Goal: Communication & Community: Share content

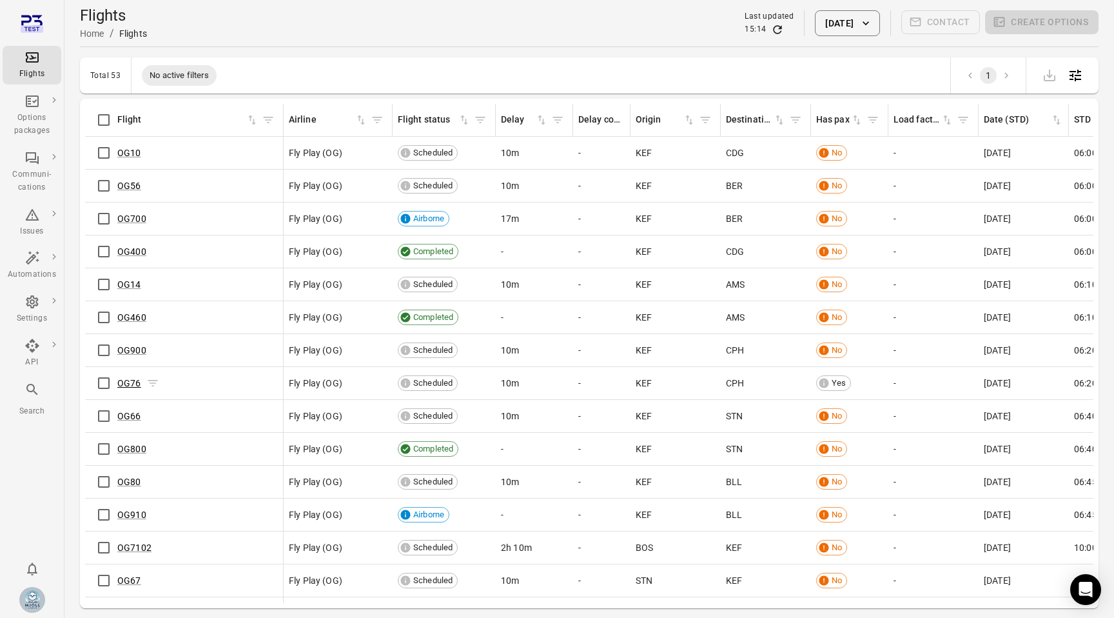
click at [132, 386] on link "OG76" at bounding box center [129, 383] width 24 height 10
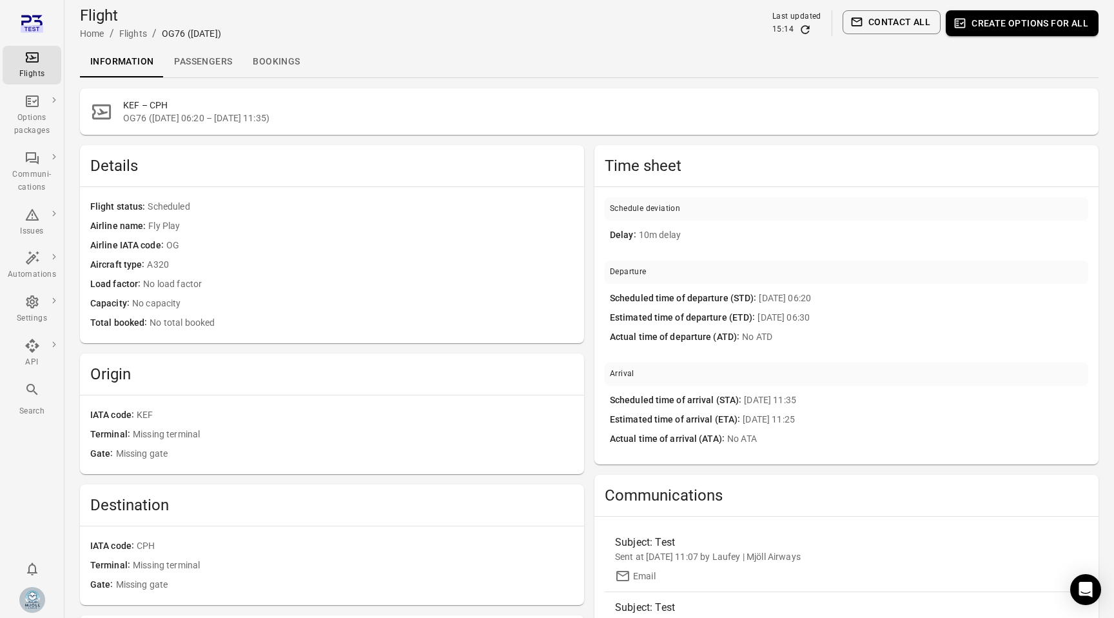
click at [219, 67] on link "Passengers" at bounding box center [203, 61] width 79 height 31
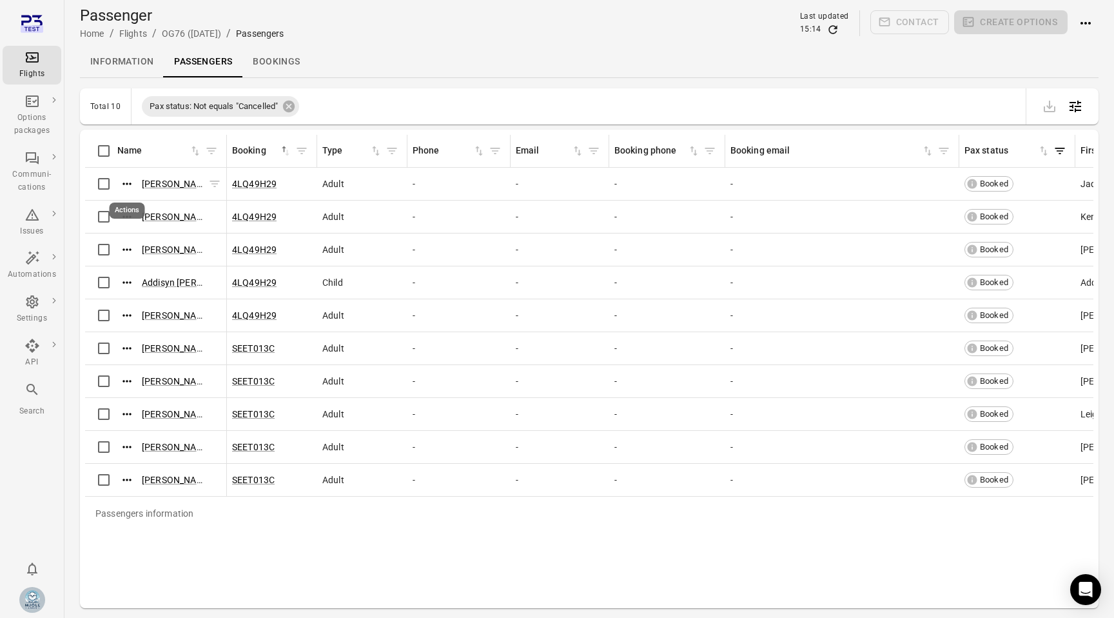
click at [131, 183] on icon "Actions" at bounding box center [127, 183] width 8 height 2
click at [135, 201] on span "Update contact information" at bounding box center [127, 205] width 113 height 13
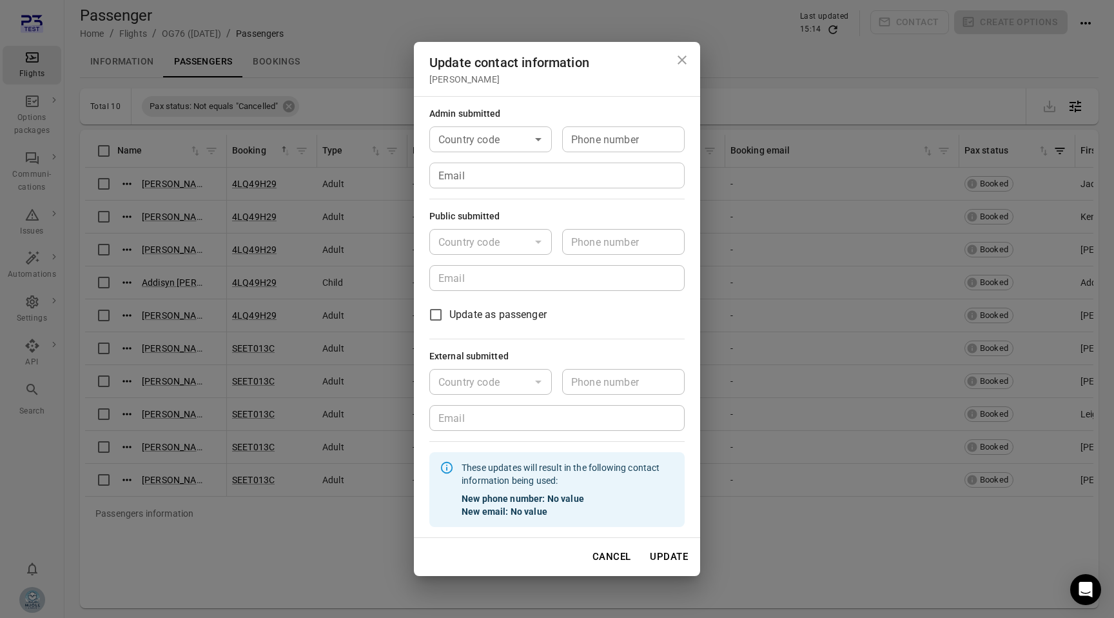
click at [501, 132] on input "Country code" at bounding box center [479, 139] width 93 height 18
click at [498, 163] on li "🇮🇸 [GEOGRAPHIC_DATA] (+354)" at bounding box center [490, 185] width 123 height 54
type input "*********"
click at [596, 137] on input "Phone number" at bounding box center [623, 139] width 123 height 26
type input "*******"
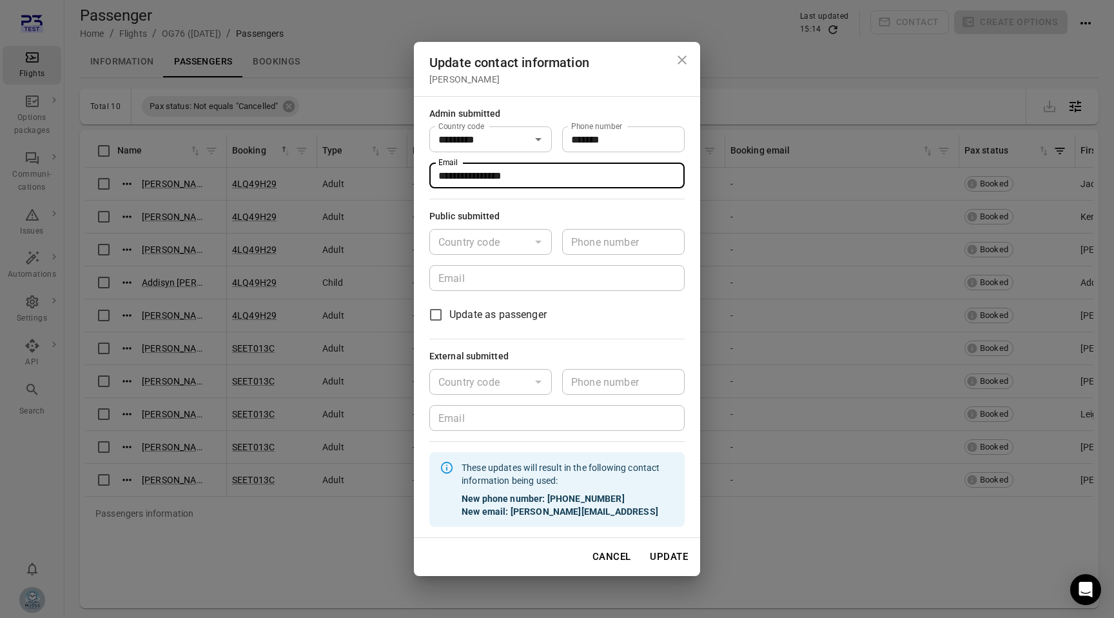
type input "**********"
click at [676, 551] on button "Update" at bounding box center [669, 556] width 52 height 27
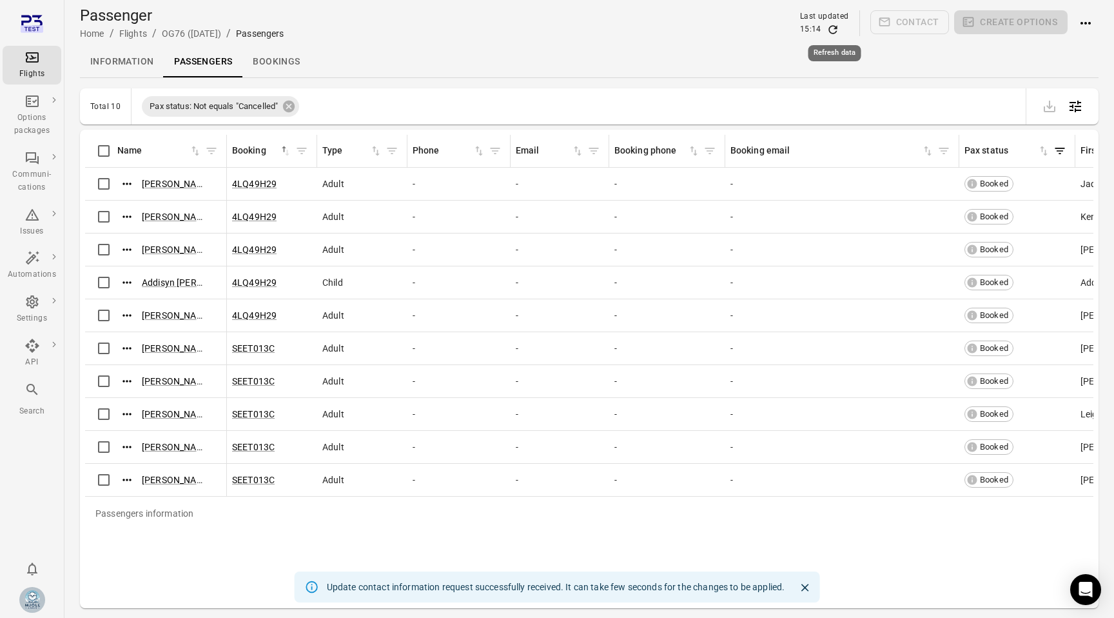
click at [832, 28] on icon "Refresh data" at bounding box center [833, 29] width 13 height 13
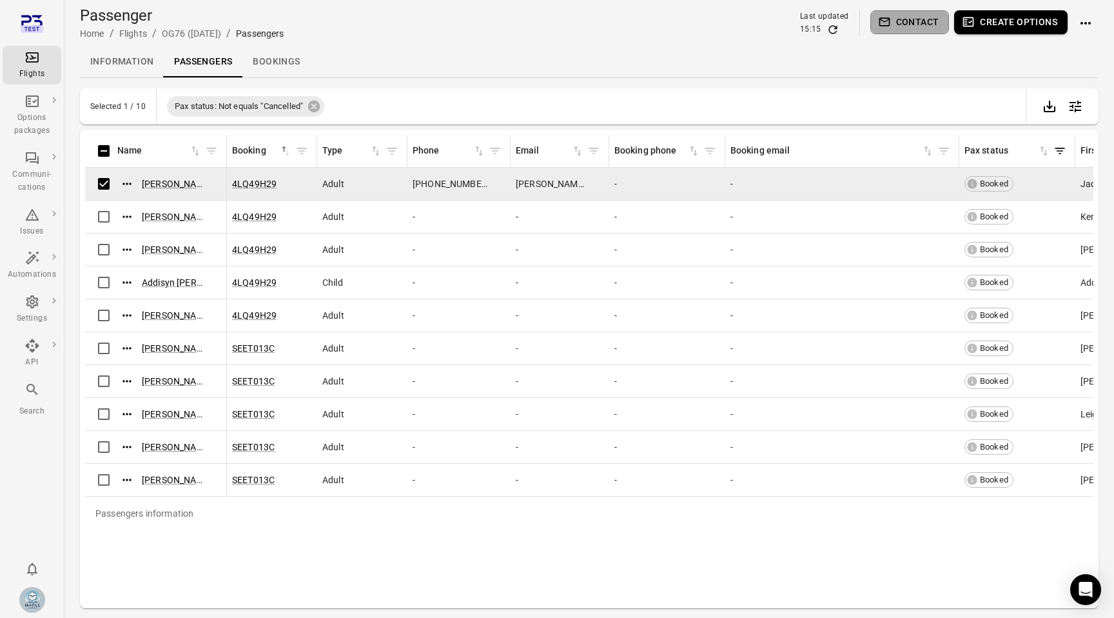
click at [883, 28] on icon "button" at bounding box center [884, 21] width 13 height 13
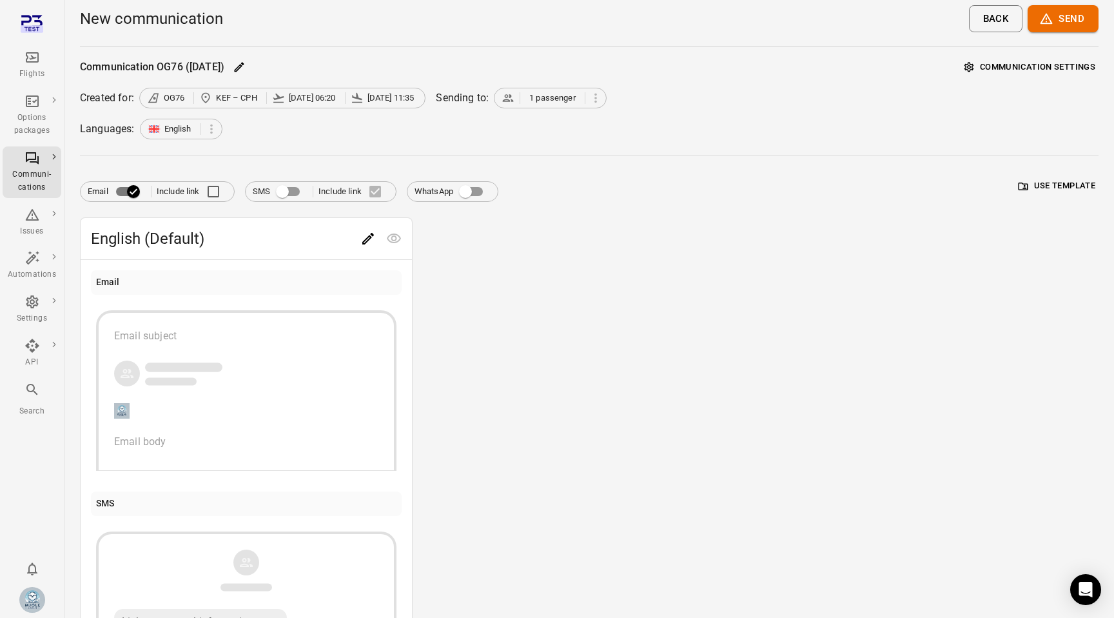
click at [287, 368] on div "button" at bounding box center [246, 373] width 264 height 28
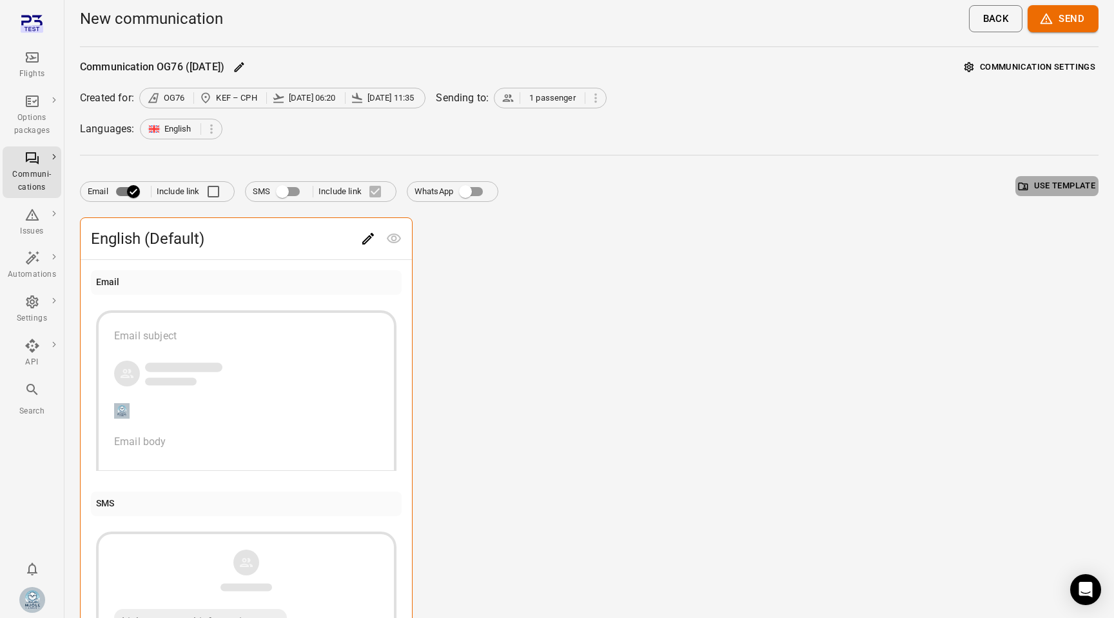
click at [1050, 180] on button "Use template" at bounding box center [1057, 186] width 83 height 20
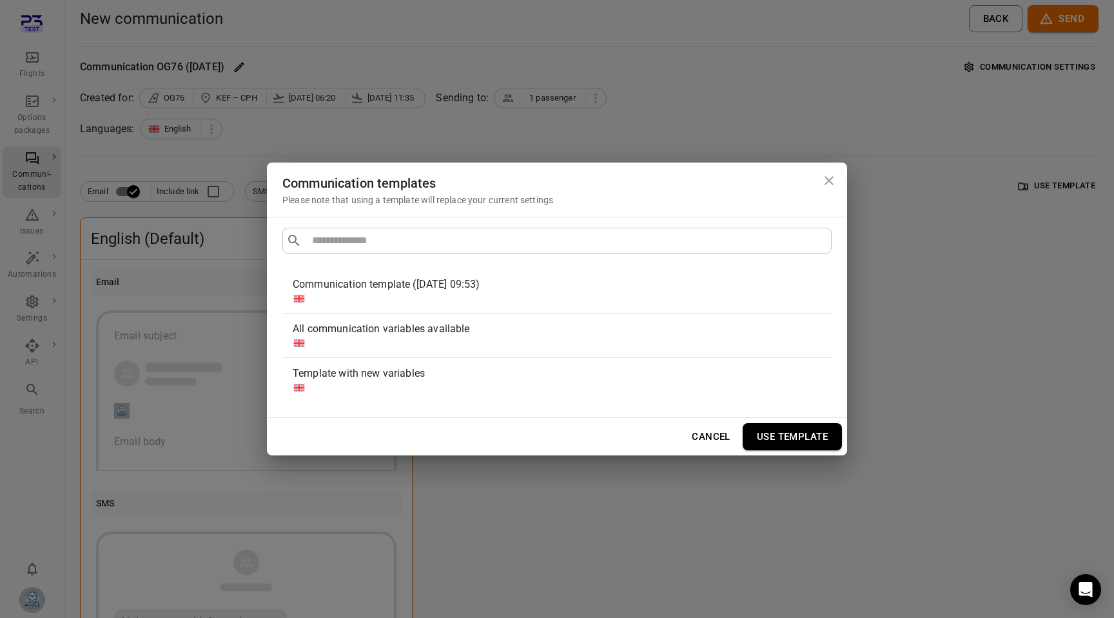
click at [592, 331] on div "All communication variables available" at bounding box center [555, 328] width 524 height 15
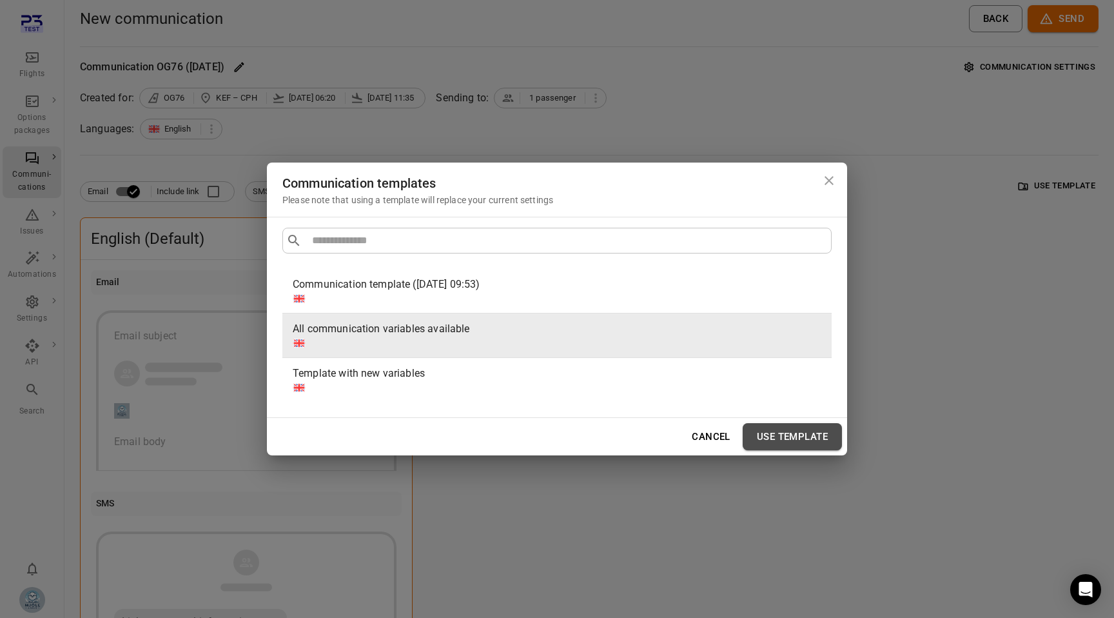
click at [785, 441] on button "Use template" at bounding box center [792, 436] width 99 height 27
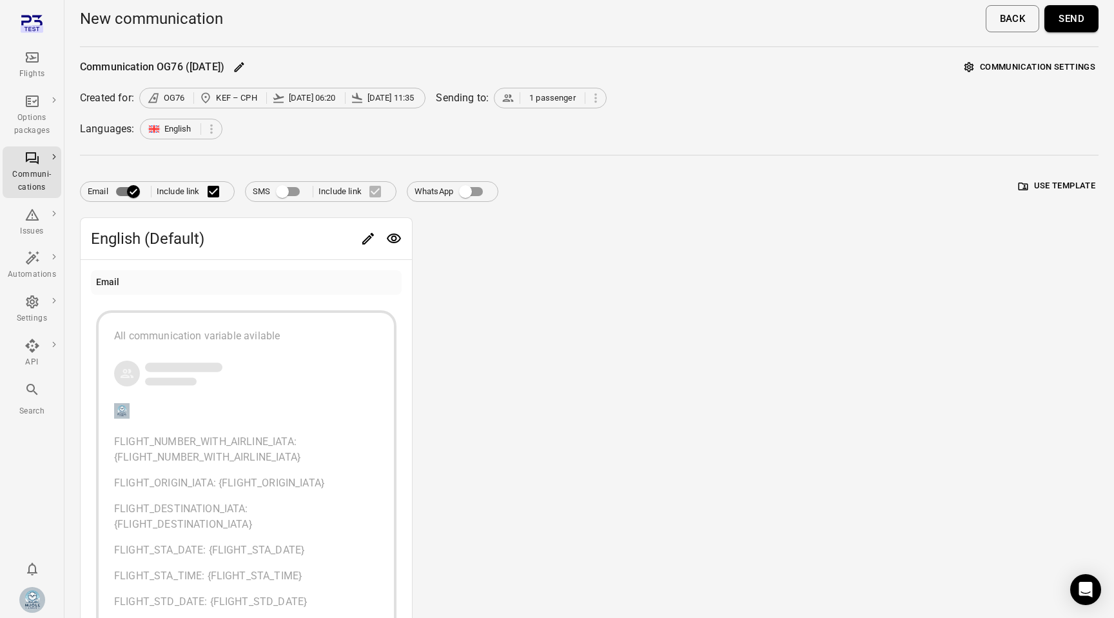
click at [1075, 11] on button "Send" at bounding box center [1072, 18] width 54 height 27
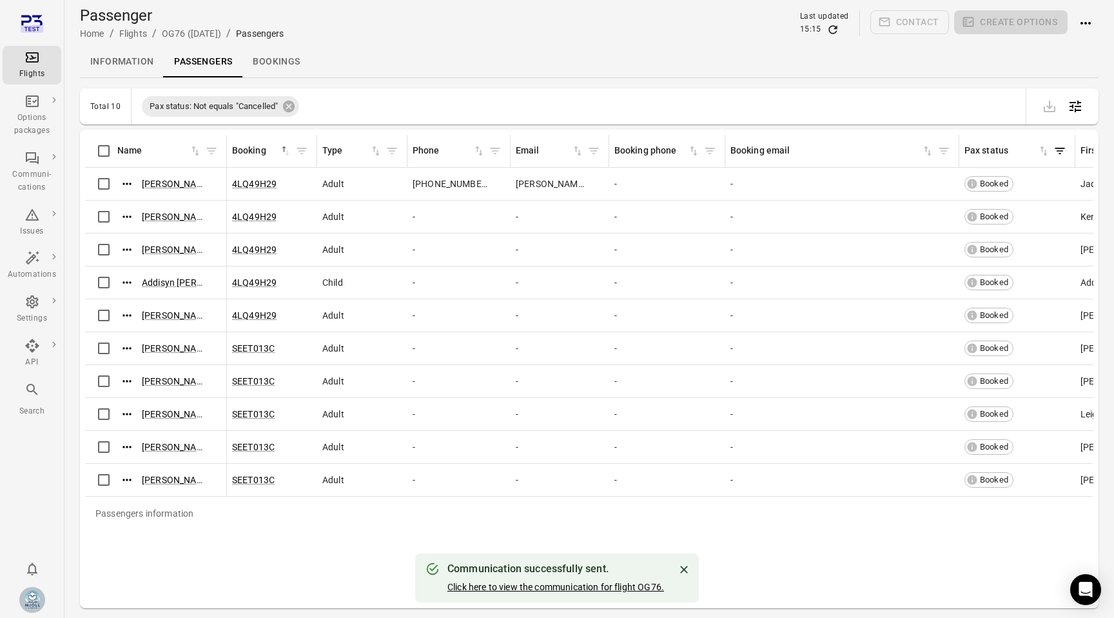
click at [588, 585] on link "Click here to view the communication for flight OG76." at bounding box center [555, 587] width 217 height 10
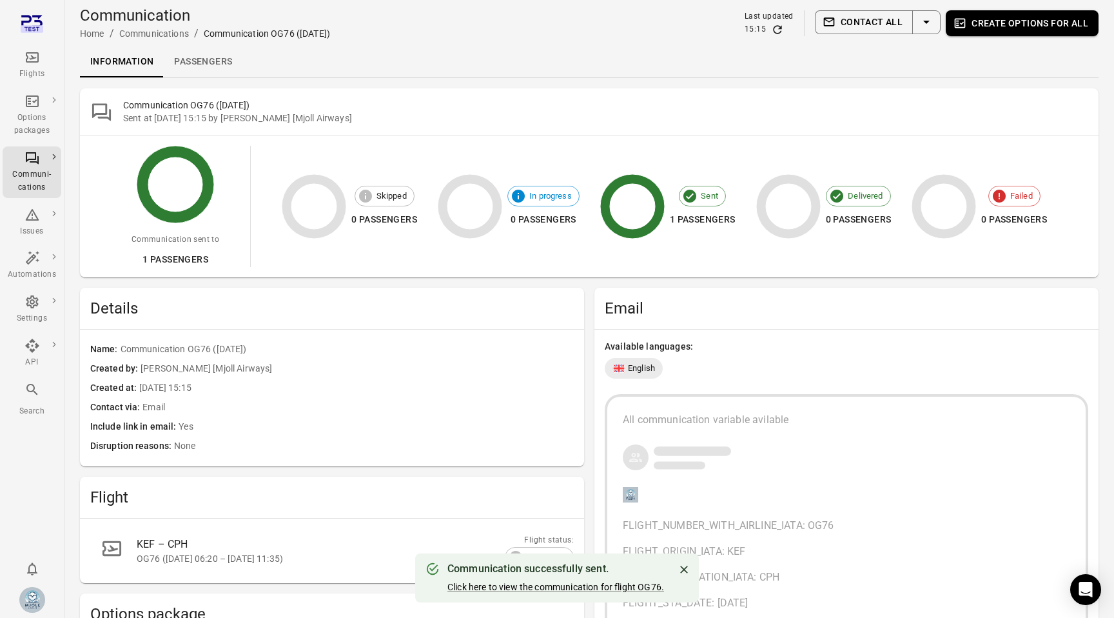
click at [198, 65] on link "Passengers" at bounding box center [203, 61] width 79 height 31
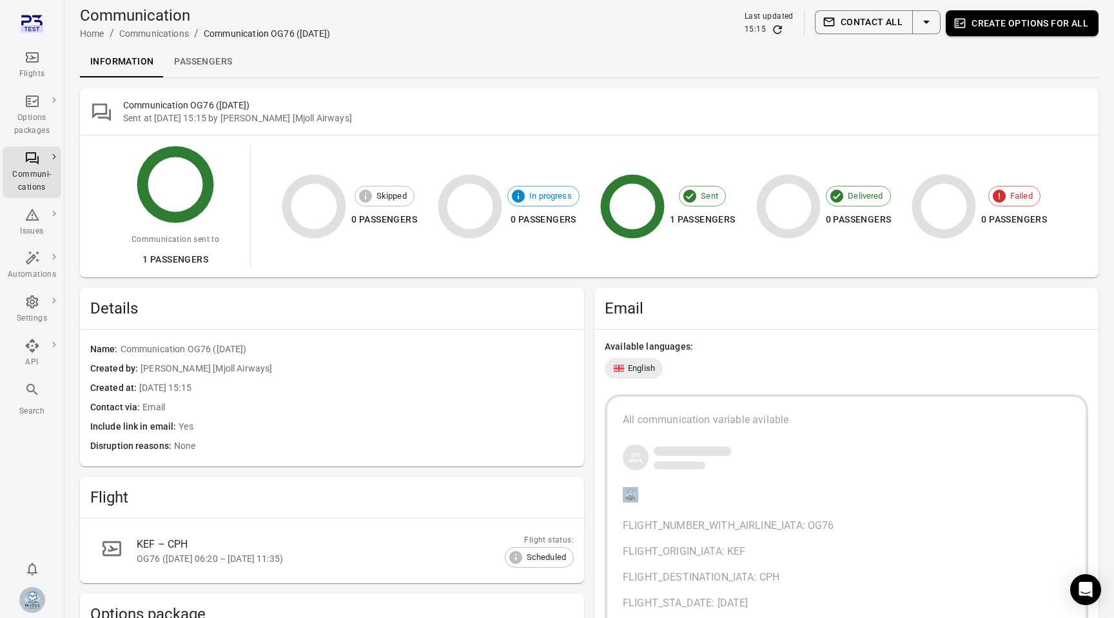
click at [201, 59] on link "Passengers" at bounding box center [203, 61] width 79 height 31
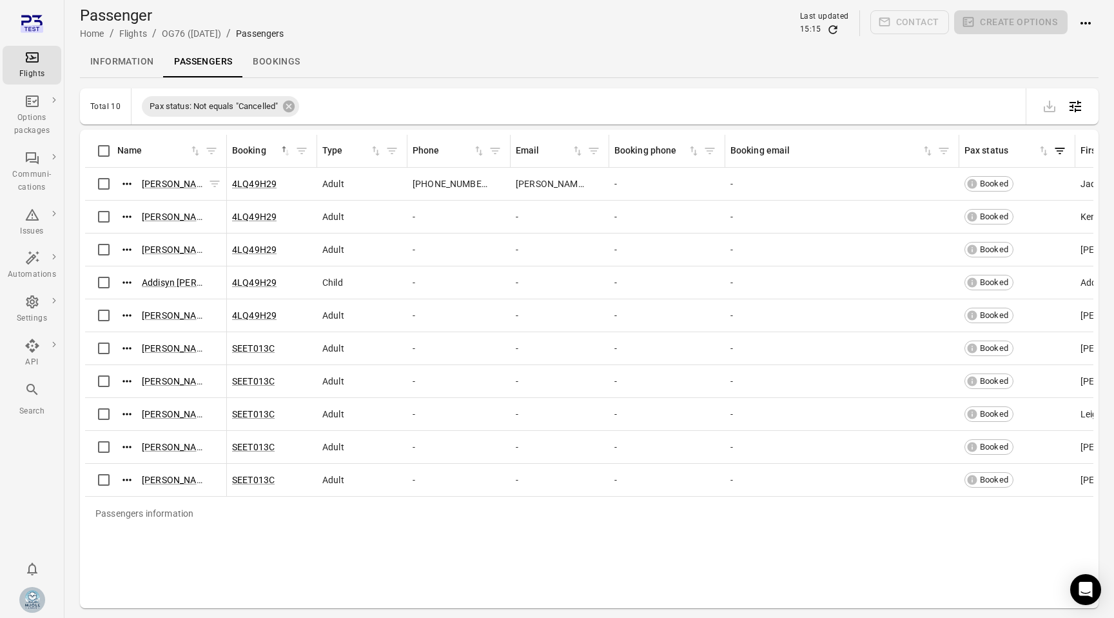
click at [126, 182] on icon "Actions" at bounding box center [127, 183] width 13 height 13
click at [145, 211] on span "Update contact information" at bounding box center [127, 205] width 113 height 13
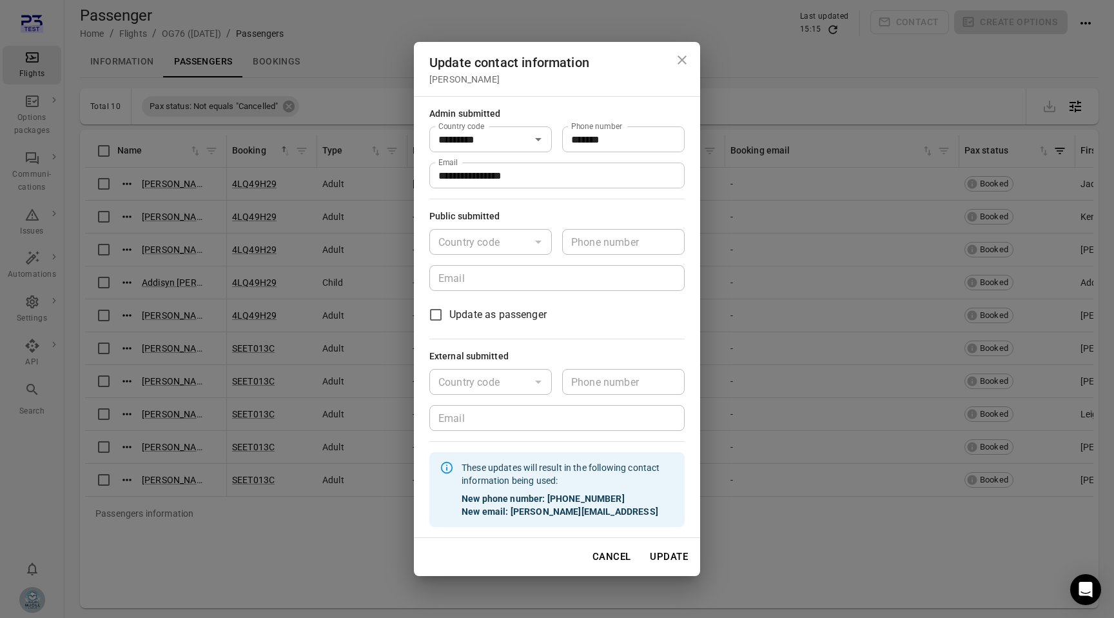
click at [555, 173] on input "**********" at bounding box center [556, 175] width 255 height 26
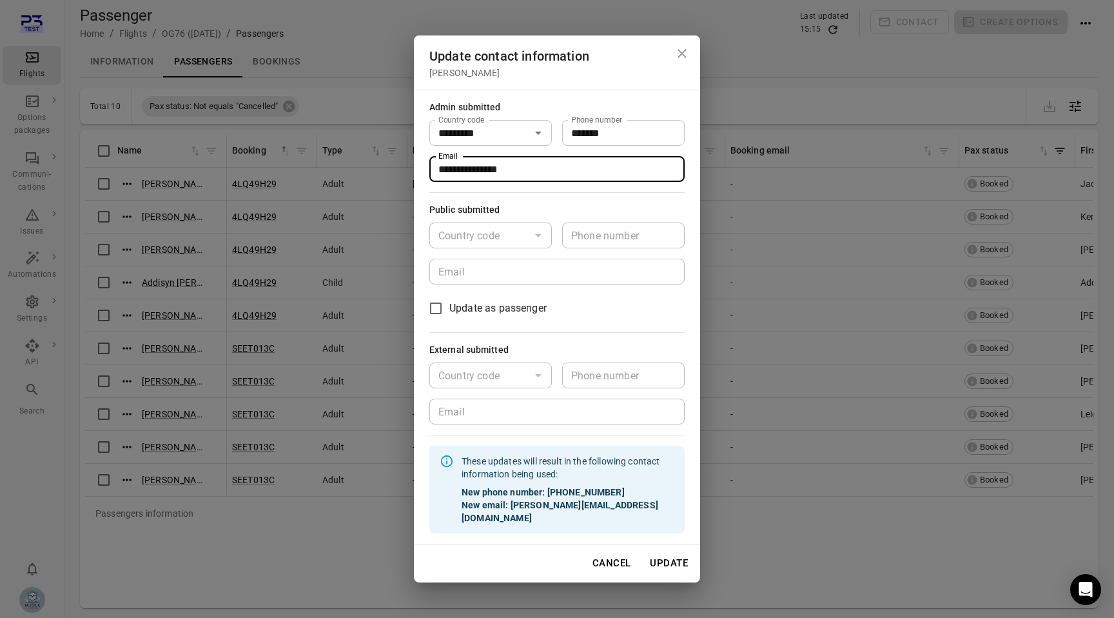
type input "**********"
click at [673, 562] on button "Update" at bounding box center [669, 562] width 52 height 27
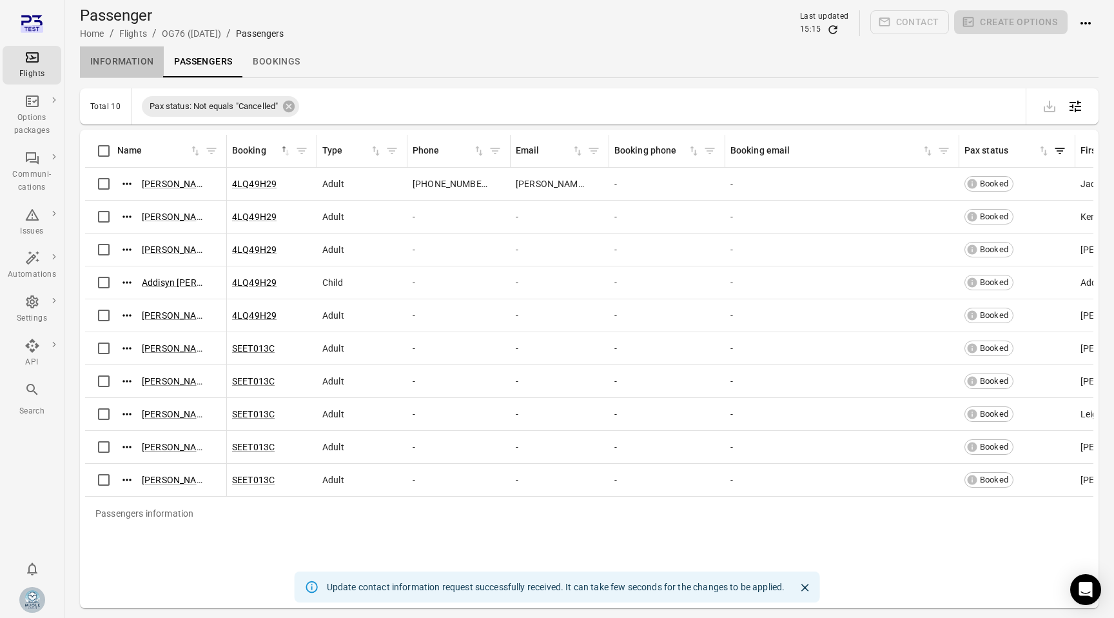
click at [113, 66] on link "Information" at bounding box center [122, 61] width 84 height 31
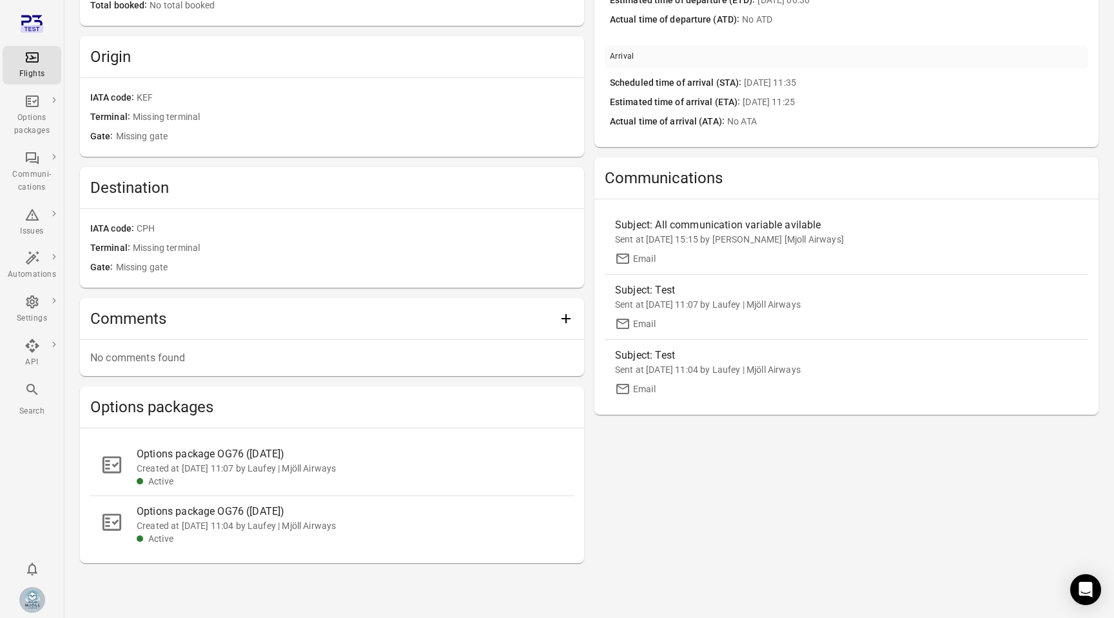
scroll to position [335, 0]
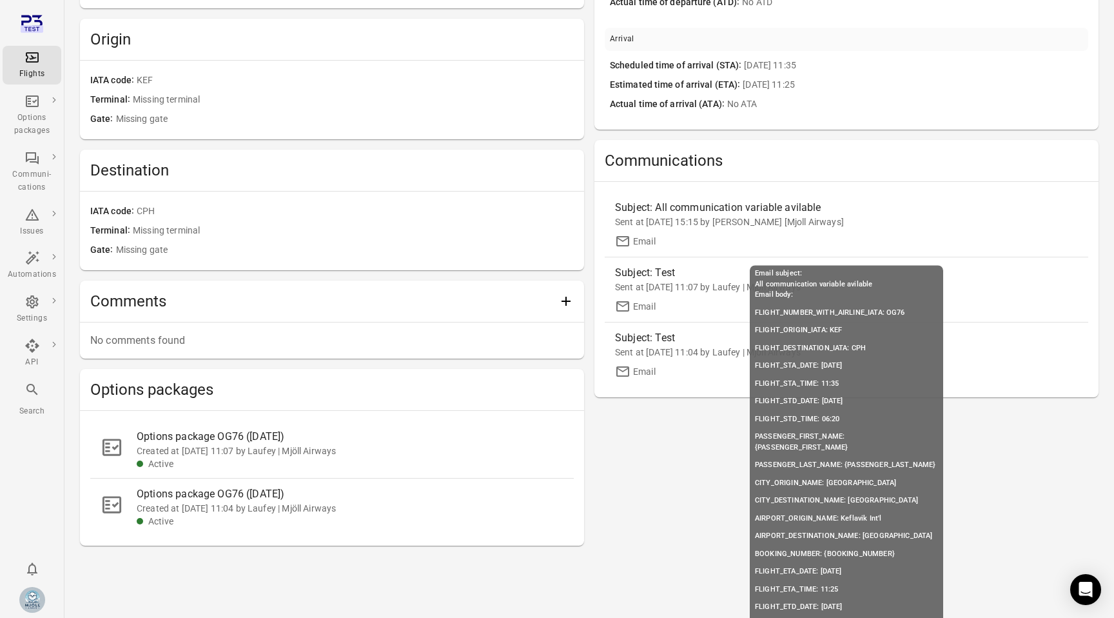
click at [820, 224] on div "Sent at [DATE] 15:15 by [PERSON_NAME] [Mjoll Airways]" at bounding box center [846, 221] width 463 height 13
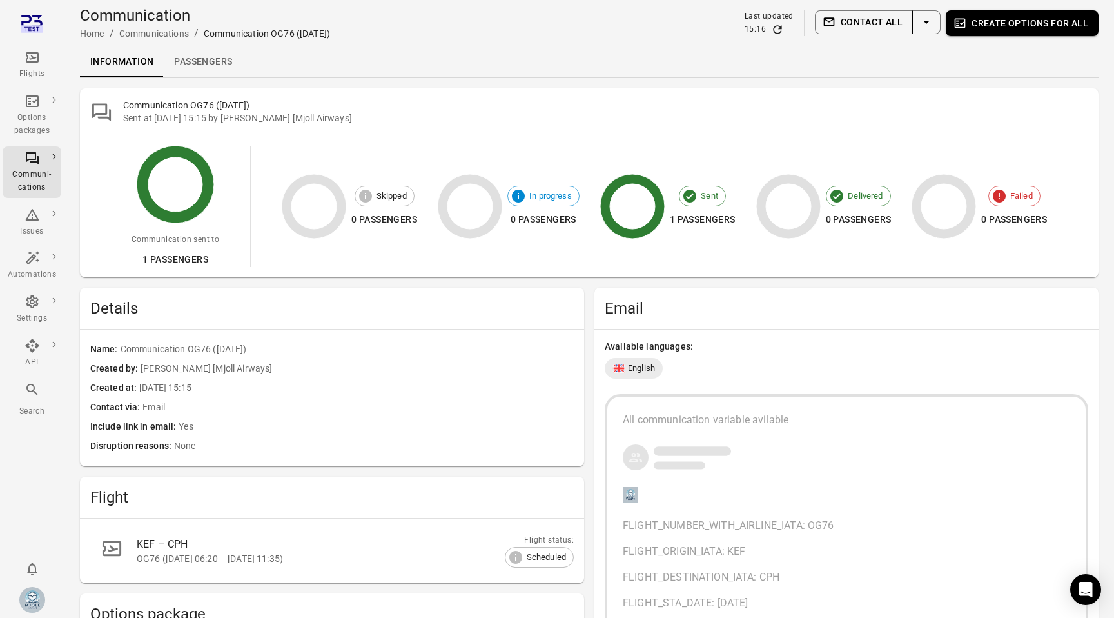
click at [875, 23] on button "Contact all" at bounding box center [864, 22] width 98 height 24
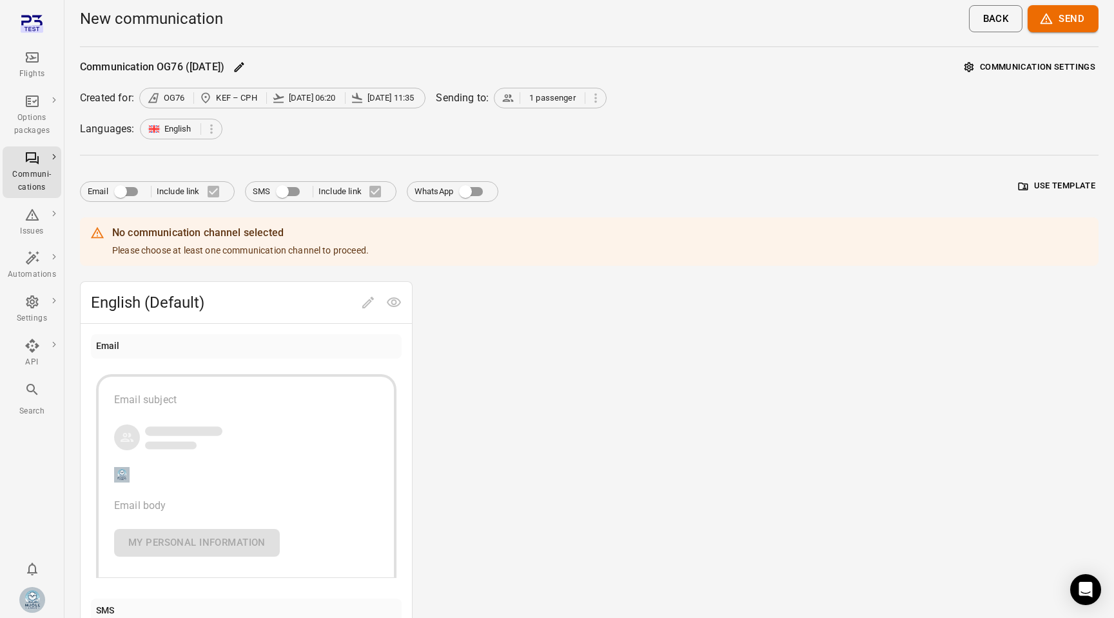
click at [146, 190] on span "Email Include link" at bounding box center [157, 191] width 139 height 27
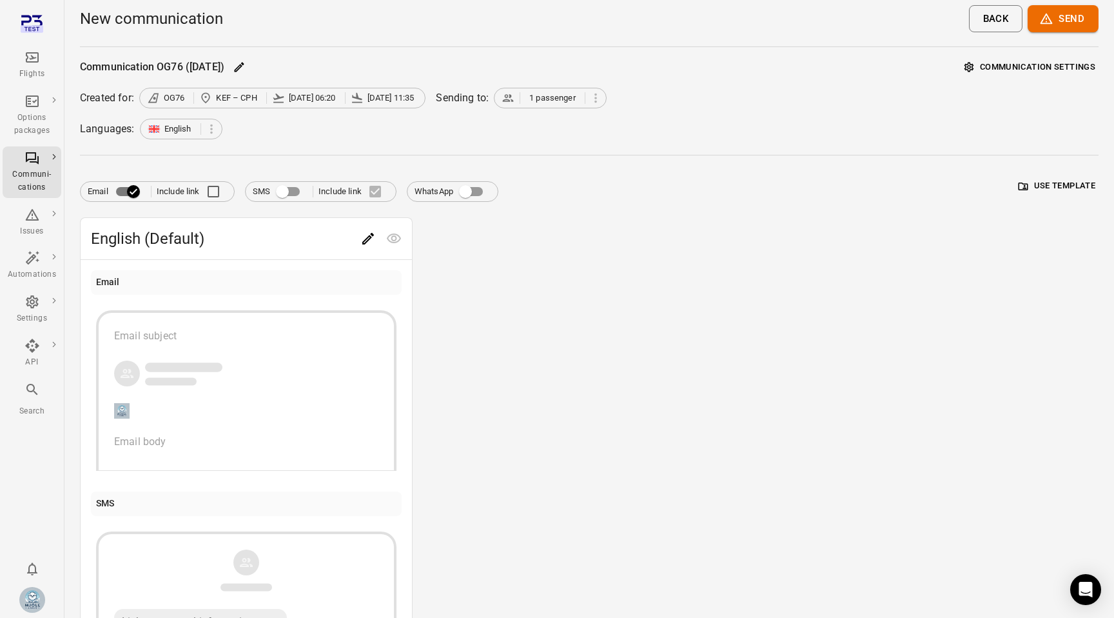
click at [1081, 179] on button "Use template" at bounding box center [1057, 186] width 83 height 20
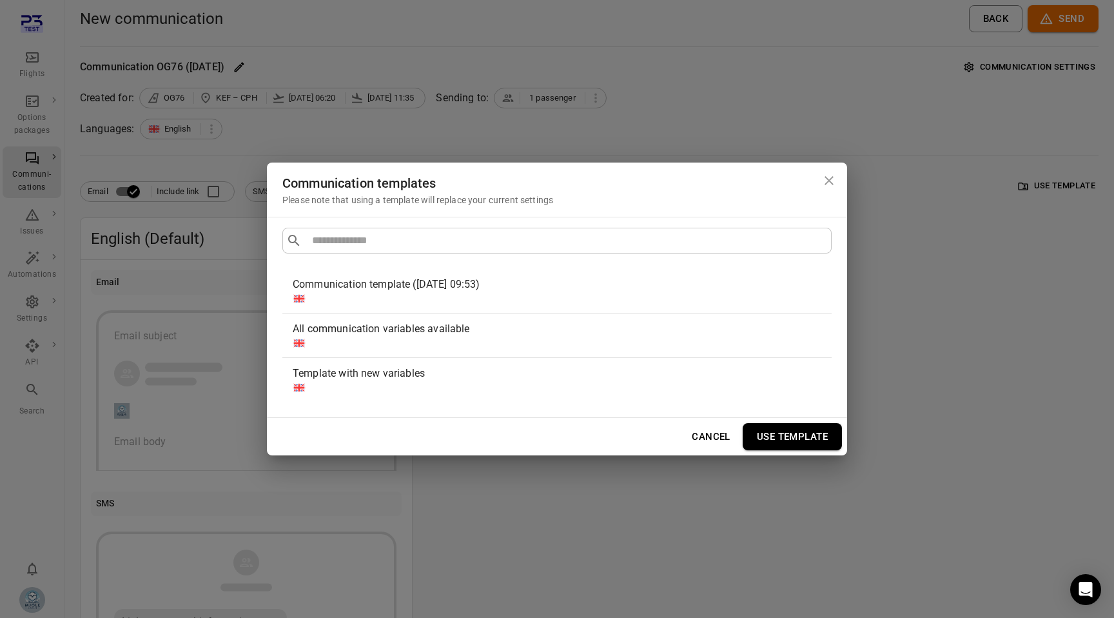
click at [618, 337] on div at bounding box center [555, 343] width 524 height 13
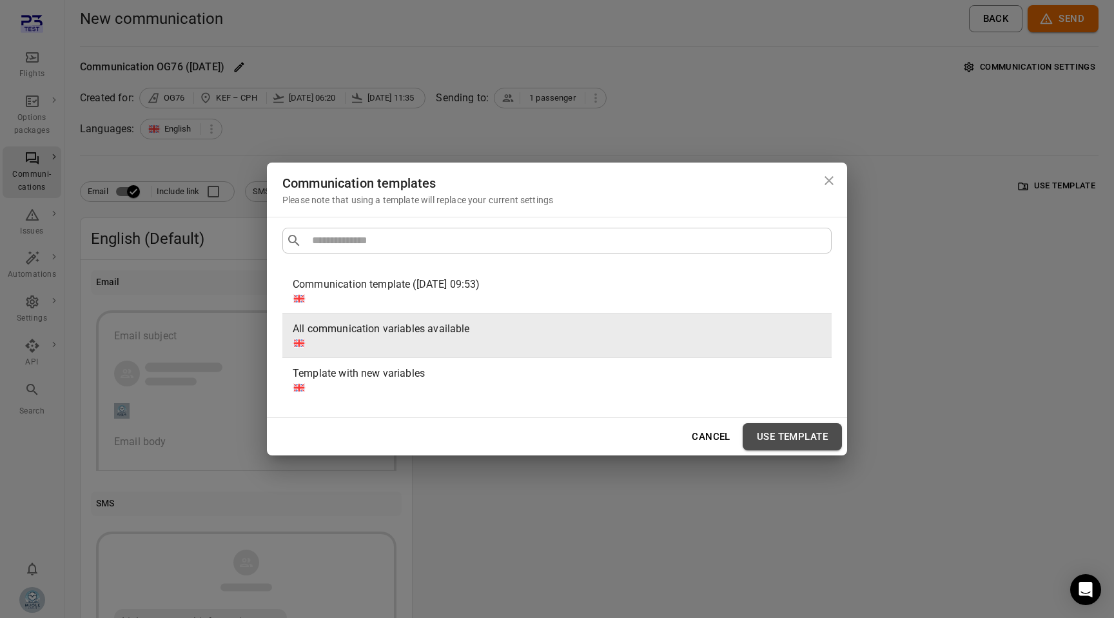
click at [812, 431] on button "Use template" at bounding box center [792, 436] width 99 height 27
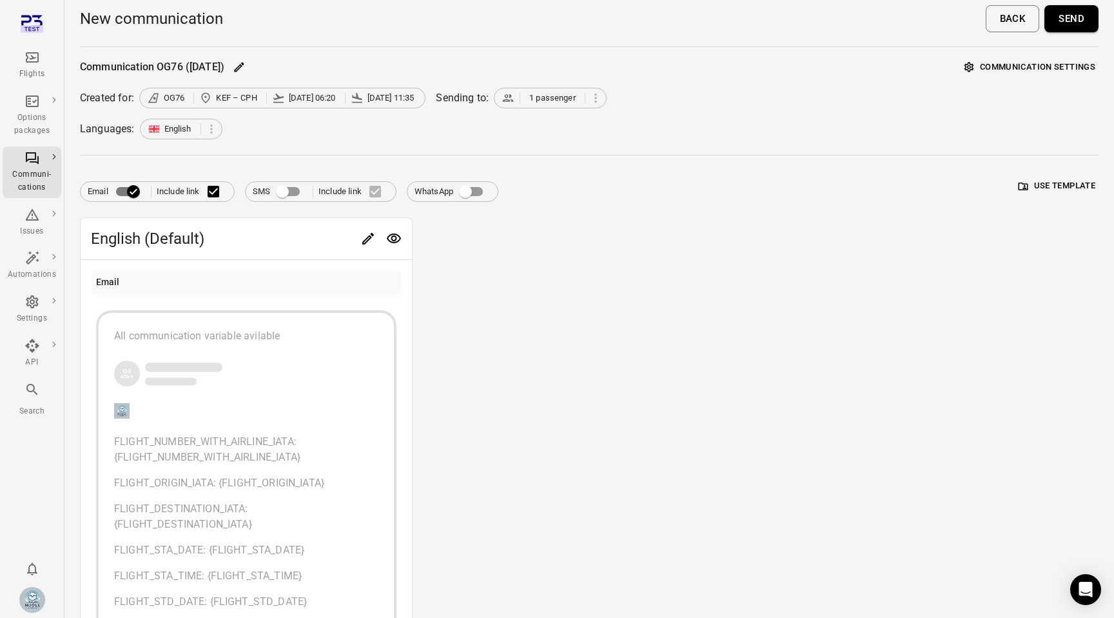
click at [1068, 26] on button "Send" at bounding box center [1072, 18] width 54 height 27
